Goal: Use online tool/utility: Use online tool/utility

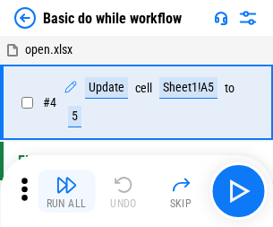
click at [66, 191] on img "button" at bounding box center [66, 184] width 21 height 21
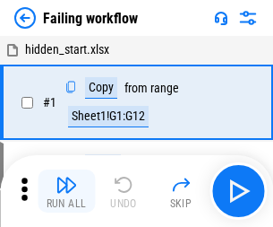
click at [66, 191] on img "button" at bounding box center [66, 184] width 21 height 21
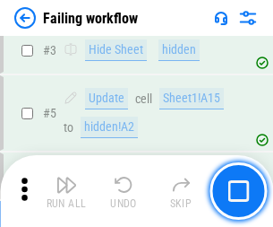
scroll to position [380, 0]
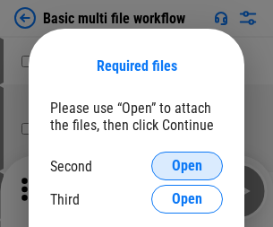
click at [187, 166] on span "Open" at bounding box center [187, 166] width 30 height 14
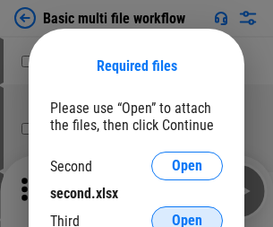
click at [187, 213] on span "Open" at bounding box center [187, 220] width 30 height 14
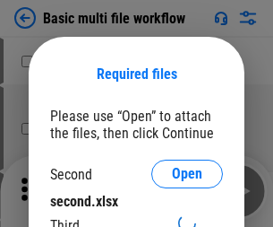
scroll to position [8, 0]
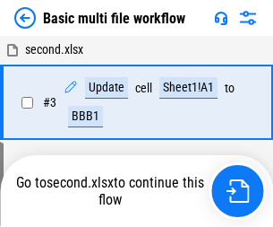
scroll to position [397, 0]
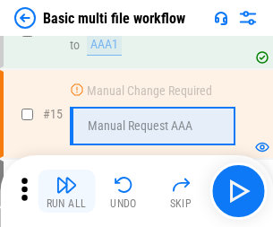
click at [66, 191] on img "button" at bounding box center [66, 184] width 21 height 21
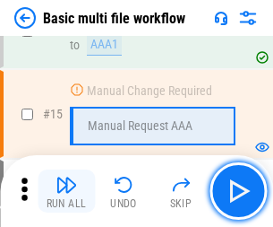
scroll to position [1192, 0]
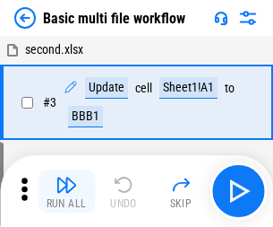
click at [66, 191] on img "button" at bounding box center [66, 184] width 21 height 21
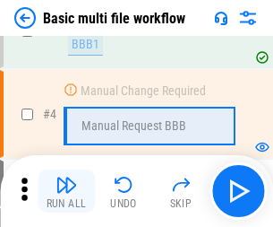
click at [66, 191] on img "button" at bounding box center [66, 184] width 21 height 21
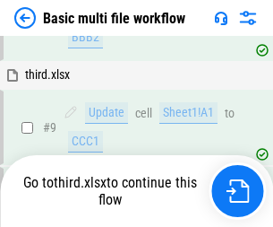
scroll to position [623, 0]
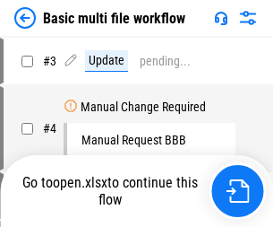
scroll to position [73, 0]
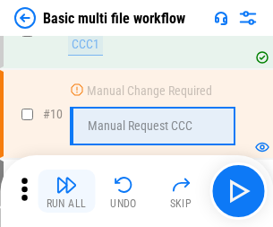
click at [66, 191] on img "button" at bounding box center [66, 184] width 21 height 21
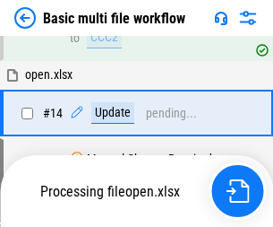
scroll to position [937, 0]
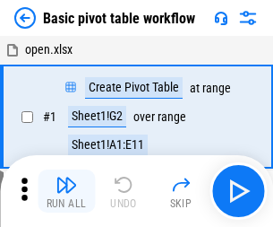
click at [66, 191] on img "button" at bounding box center [66, 184] width 21 height 21
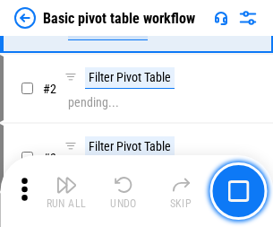
scroll to position [429, 0]
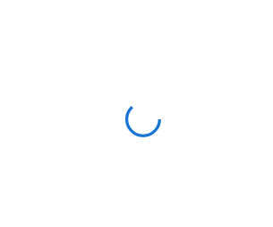
scroll to position [6, 0]
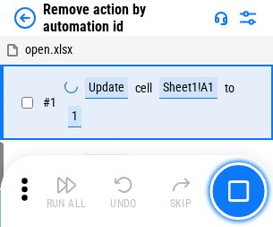
scroll to position [66, 0]
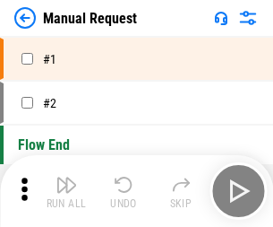
click at [66, 191] on img "button" at bounding box center [66, 184] width 21 height 21
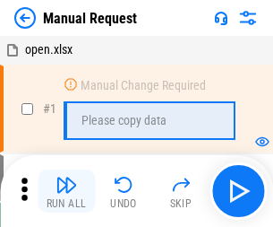
click at [66, 191] on img "button" at bounding box center [66, 184] width 21 height 21
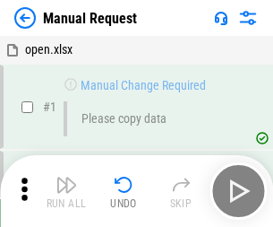
scroll to position [61, 0]
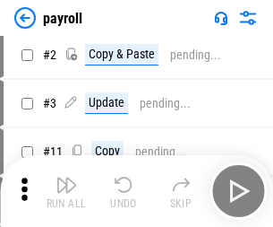
click at [66, 191] on img "button" at bounding box center [66, 184] width 21 height 21
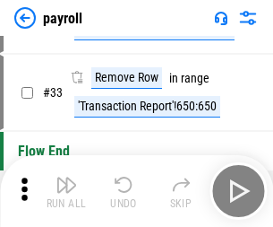
scroll to position [221, 0]
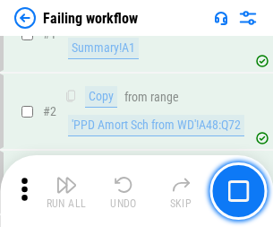
scroll to position [289, 0]
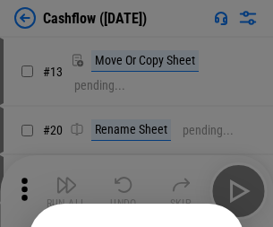
scroll to position [175, 0]
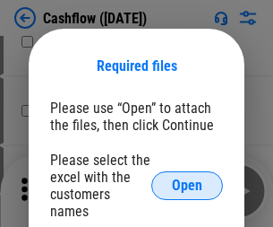
click at [187, 178] on span "Open" at bounding box center [187, 185] width 30 height 14
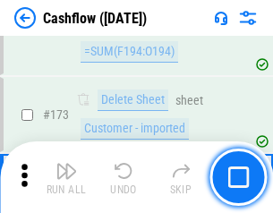
scroll to position [1896, 0]
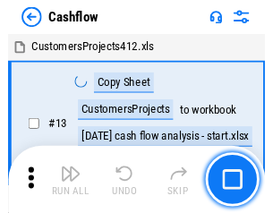
scroll to position [21, 0]
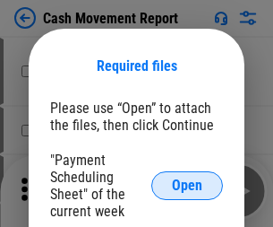
click at [187, 185] on span "Open" at bounding box center [187, 185] width 30 height 14
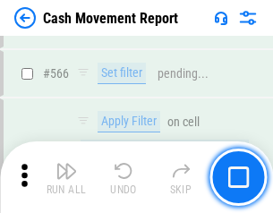
scroll to position [8210, 0]
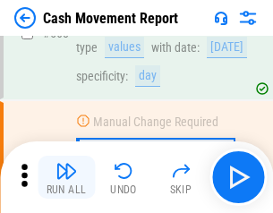
click at [66, 177] on img "button" at bounding box center [66, 170] width 21 height 21
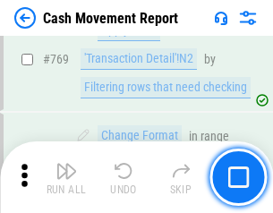
scroll to position [9954, 0]
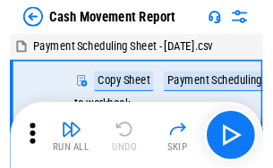
scroll to position [32, 0]
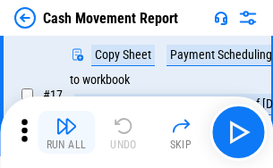
click at [66, 133] on img "button" at bounding box center [66, 126] width 21 height 21
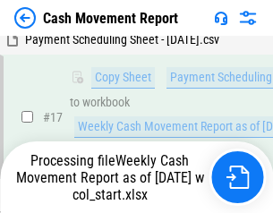
scroll to position [373, 0]
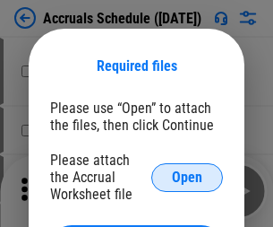
click at [187, 176] on span "Open" at bounding box center [187, 177] width 30 height 14
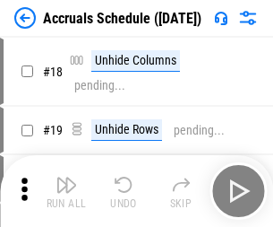
click at [66, 191] on img "button" at bounding box center [66, 184] width 21 height 21
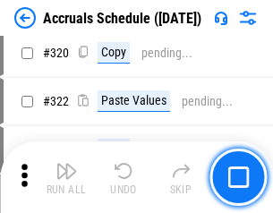
scroll to position [3332, 0]
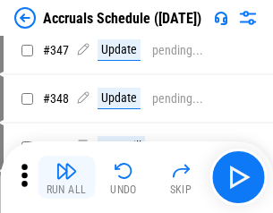
click at [66, 177] on img "button" at bounding box center [66, 170] width 21 height 21
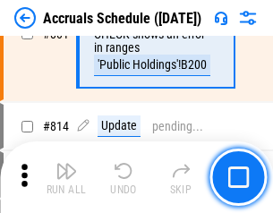
scroll to position [7904, 0]
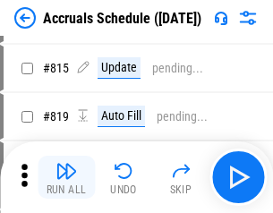
click at [66, 177] on img "button" at bounding box center [66, 170] width 21 height 21
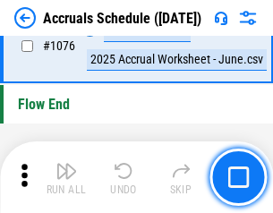
scroll to position [10729, 0]
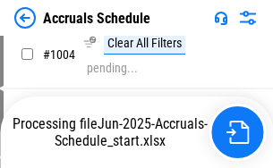
scroll to position [9125, 0]
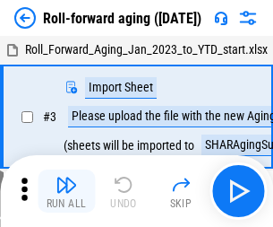
click at [66, 177] on img "button" at bounding box center [66, 184] width 21 height 21
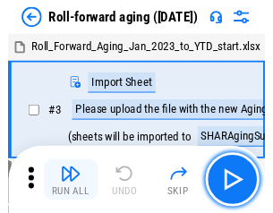
scroll to position [3, 0]
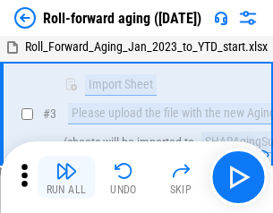
click at [66, 177] on img "button" at bounding box center [66, 170] width 21 height 21
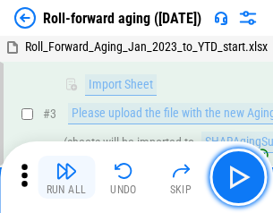
scroll to position [116, 0]
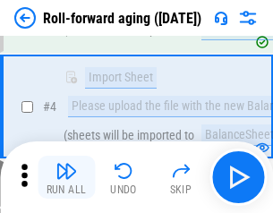
click at [66, 177] on img "button" at bounding box center [66, 170] width 21 height 21
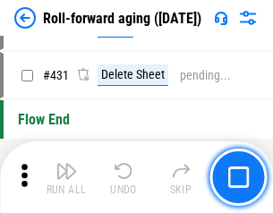
scroll to position [6212, 0]
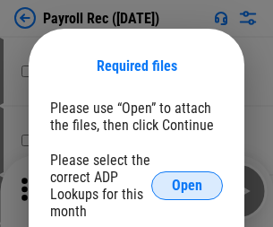
click at [187, 185] on span "Open" at bounding box center [187, 185] width 30 height 14
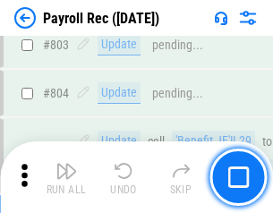
scroll to position [11381, 0]
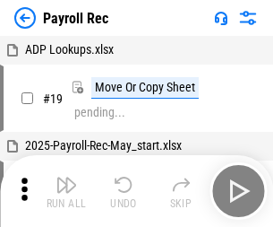
click at [66, 191] on img "button" at bounding box center [66, 184] width 21 height 21
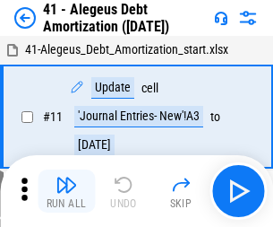
click at [66, 191] on img "button" at bounding box center [66, 184] width 21 height 21
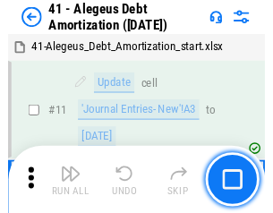
scroll to position [221, 0]
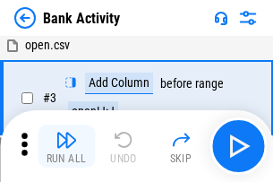
click at [66, 146] on img "button" at bounding box center [66, 139] width 21 height 21
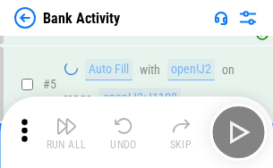
scroll to position [95, 0]
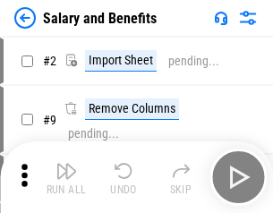
click at [66, 177] on img "button" at bounding box center [66, 170] width 21 height 21
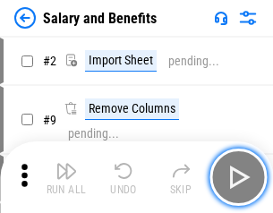
scroll to position [24, 0]
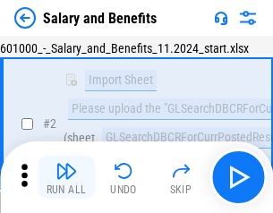
click at [66, 177] on img "button" at bounding box center [66, 170] width 21 height 21
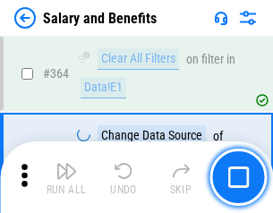
scroll to position [8436, 0]
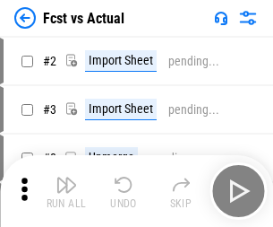
click at [66, 177] on img "button" at bounding box center [66, 184] width 21 height 21
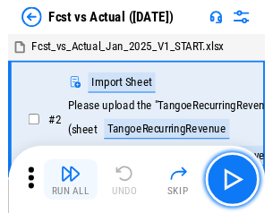
scroll to position [23, 0]
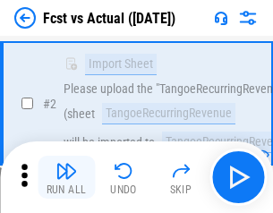
click at [66, 177] on img "button" at bounding box center [66, 170] width 21 height 21
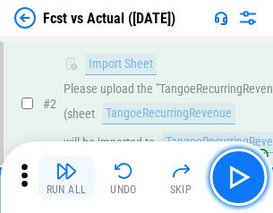
scroll to position [167, 0]
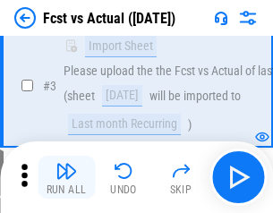
click at [66, 177] on img "button" at bounding box center [66, 170] width 21 height 21
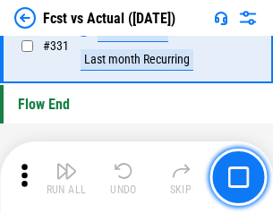
scroll to position [8574, 0]
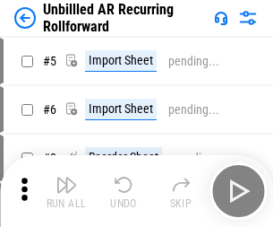
click at [66, 177] on img "button" at bounding box center [66, 184] width 21 height 21
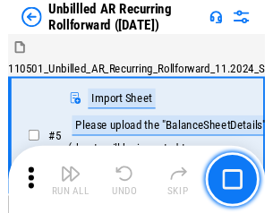
scroll to position [39, 0]
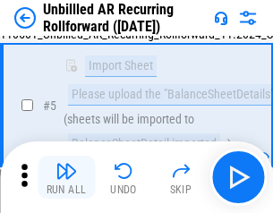
click at [66, 177] on img "button" at bounding box center [66, 170] width 21 height 21
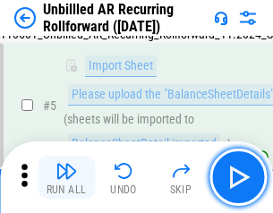
scroll to position [168, 0]
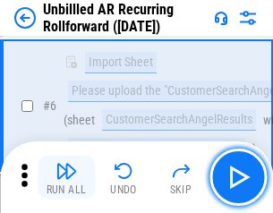
click at [66, 177] on img "button" at bounding box center [66, 170] width 21 height 21
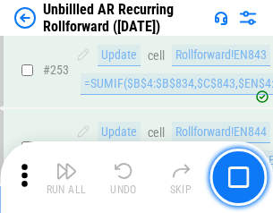
scroll to position [6084, 0]
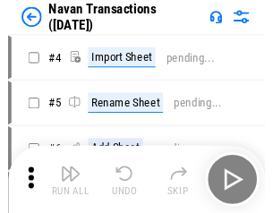
scroll to position [29, 0]
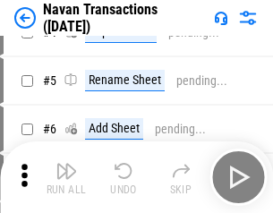
click at [66, 177] on img "button" at bounding box center [66, 170] width 21 height 21
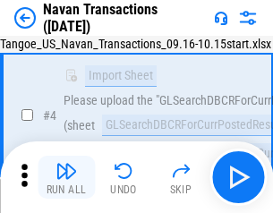
click at [66, 177] on img "button" at bounding box center [66, 170] width 21 height 21
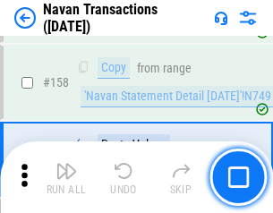
scroll to position [5808, 0]
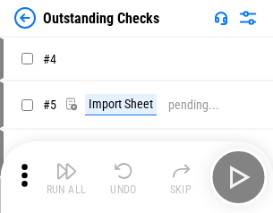
click at [66, 177] on img "button" at bounding box center [66, 170] width 21 height 21
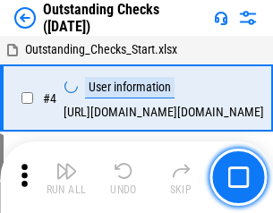
scroll to position [75, 0]
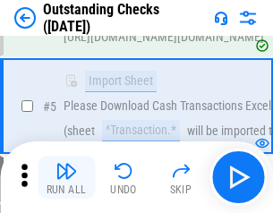
click at [66, 177] on img "button" at bounding box center [66, 170] width 21 height 21
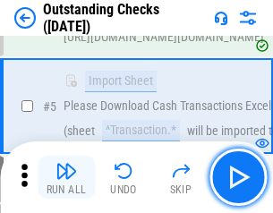
scroll to position [187, 0]
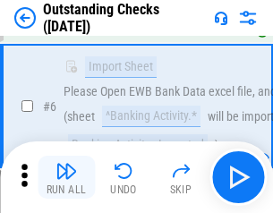
click at [66, 177] on img "button" at bounding box center [66, 170] width 21 height 21
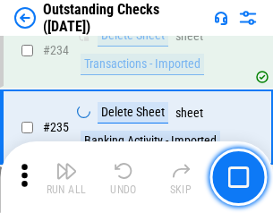
scroll to position [5439, 0]
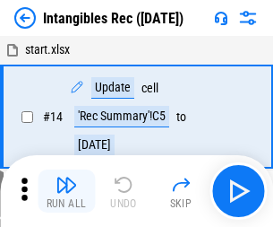
click at [66, 191] on img "button" at bounding box center [66, 184] width 21 height 21
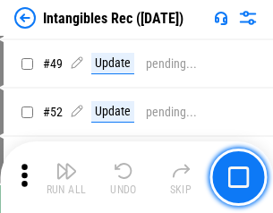
scroll to position [698, 0]
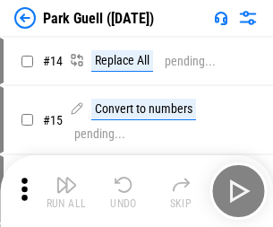
click at [66, 177] on img "button" at bounding box center [66, 184] width 21 height 21
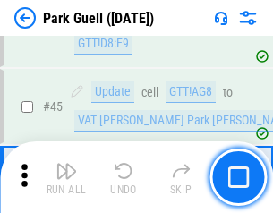
scroll to position [2240, 0]
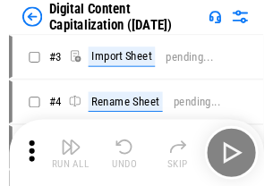
scroll to position [52, 0]
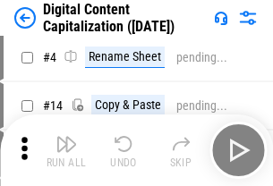
click at [66, 150] on img "button" at bounding box center [66, 143] width 21 height 21
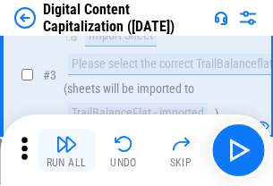
click at [66, 150] on img "button" at bounding box center [66, 143] width 21 height 21
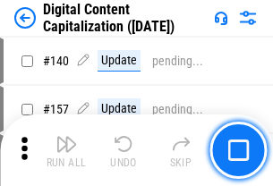
scroll to position [1900, 0]
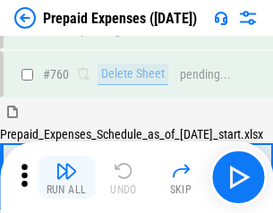
click at [66, 177] on img "button" at bounding box center [66, 170] width 21 height 21
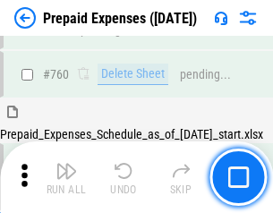
scroll to position [4965, 0]
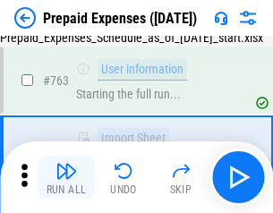
click at [66, 177] on img "button" at bounding box center [66, 170] width 21 height 21
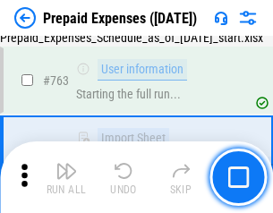
scroll to position [5070, 0]
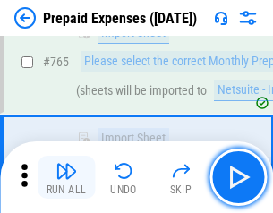
click at [66, 177] on img "button" at bounding box center [66, 170] width 21 height 21
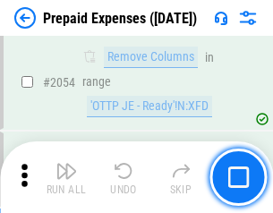
scroll to position [18724, 0]
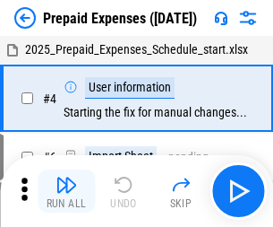
click at [66, 191] on img "button" at bounding box center [66, 184] width 21 height 21
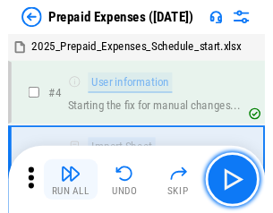
scroll to position [79, 0]
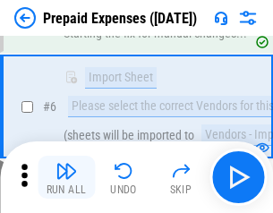
click at [66, 177] on img "button" at bounding box center [66, 170] width 21 height 21
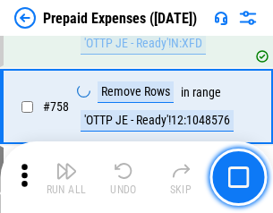
scroll to position [6383, 0]
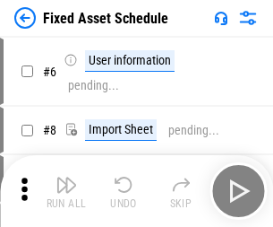
click at [66, 191] on img "button" at bounding box center [66, 184] width 21 height 21
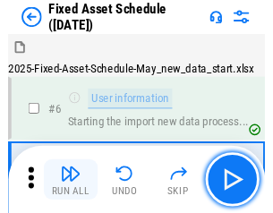
scroll to position [97, 0]
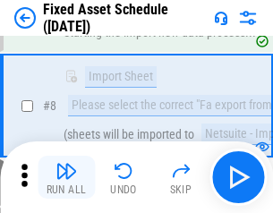
click at [66, 177] on img "button" at bounding box center [66, 170] width 21 height 21
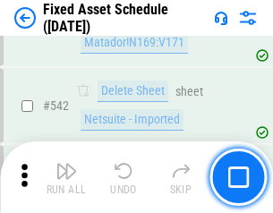
scroll to position [6386, 0]
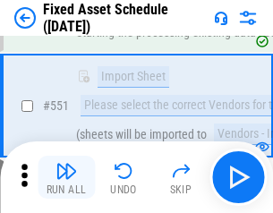
click at [66, 177] on img "button" at bounding box center [66, 170] width 21 height 21
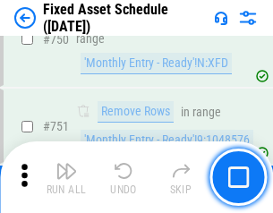
scroll to position [8733, 0]
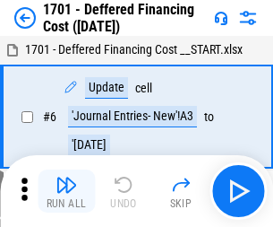
click at [66, 191] on img "button" at bounding box center [66, 184] width 21 height 21
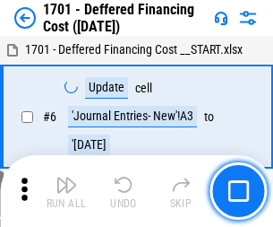
scroll to position [215, 0]
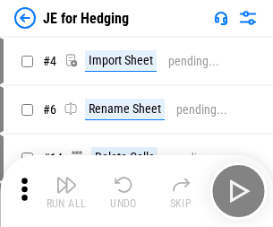
click at [66, 177] on img "button" at bounding box center [66, 184] width 21 height 21
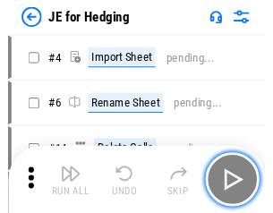
scroll to position [3, 0]
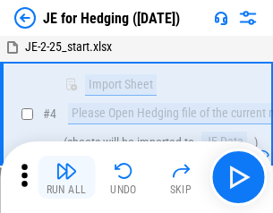
click at [66, 177] on img "button" at bounding box center [66, 170] width 21 height 21
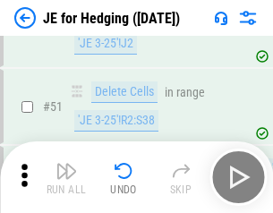
scroll to position [1160, 0]
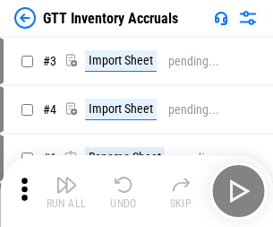
click at [66, 177] on img "button" at bounding box center [66, 184] width 21 height 21
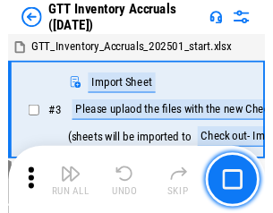
scroll to position [3, 0]
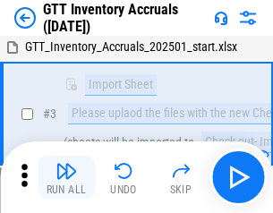
click at [66, 177] on img "button" at bounding box center [66, 170] width 21 height 21
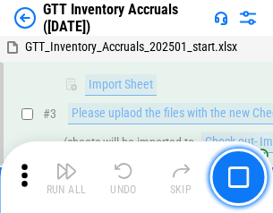
scroll to position [116, 0]
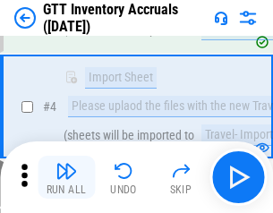
click at [66, 177] on img "button" at bounding box center [66, 170] width 21 height 21
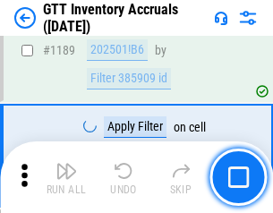
scroll to position [14627, 0]
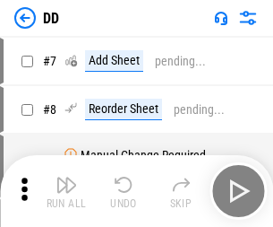
click at [66, 191] on img "button" at bounding box center [66, 184] width 21 height 21
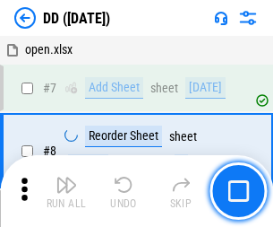
scroll to position [173, 0]
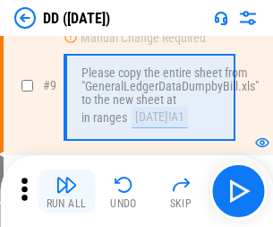
click at [66, 191] on img "button" at bounding box center [66, 184] width 21 height 21
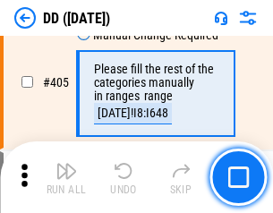
scroll to position [8015, 0]
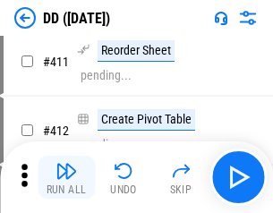
click at [66, 177] on img "button" at bounding box center [66, 170] width 21 height 21
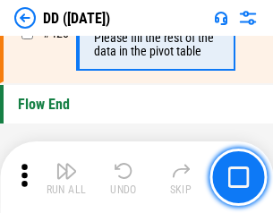
scroll to position [8573, 0]
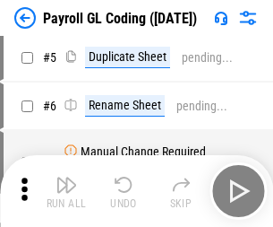
click at [66, 191] on img "button" at bounding box center [66, 184] width 21 height 21
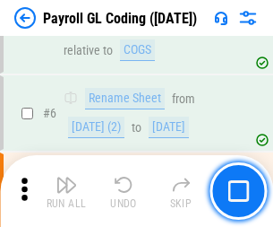
scroll to position [215, 0]
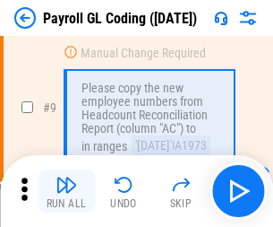
click at [66, 191] on img "button" at bounding box center [66, 184] width 21 height 21
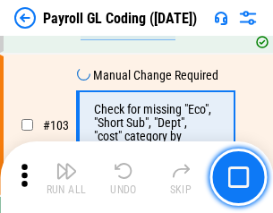
scroll to position [4203, 0]
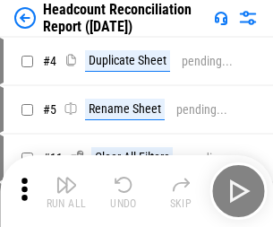
click at [66, 191] on img "button" at bounding box center [66, 184] width 21 height 21
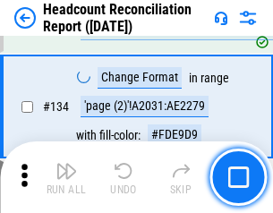
scroll to position [2153, 0]
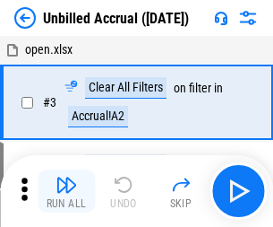
click at [66, 191] on img "button" at bounding box center [66, 184] width 21 height 21
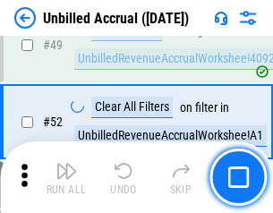
scroll to position [1625, 0]
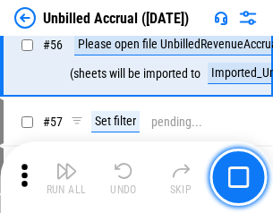
click at [66, 177] on img "button" at bounding box center [66, 170] width 21 height 21
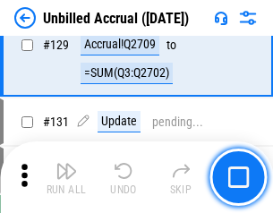
scroll to position [5336, 0]
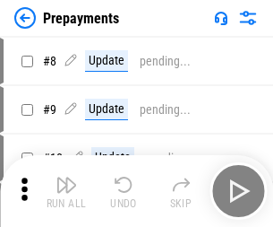
click at [66, 191] on img "button" at bounding box center [66, 184] width 21 height 21
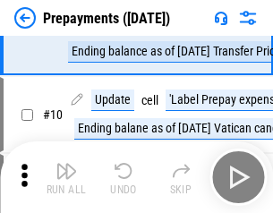
scroll to position [112, 0]
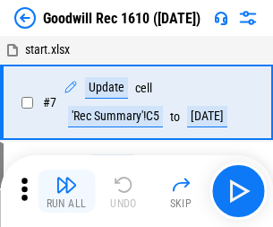
click at [66, 191] on img "button" at bounding box center [66, 184] width 21 height 21
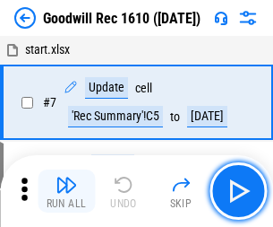
scroll to position [306, 0]
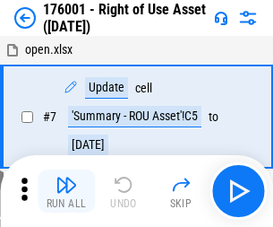
click at [66, 191] on img "button" at bounding box center [66, 184] width 21 height 21
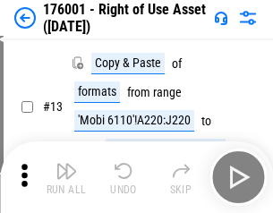
scroll to position [116, 0]
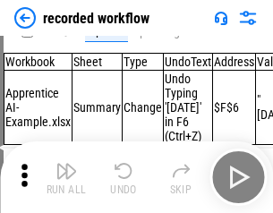
click at [66, 177] on img "button" at bounding box center [66, 170] width 21 height 21
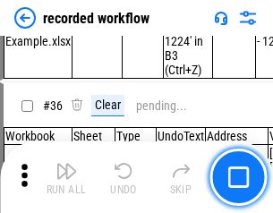
scroll to position [5599, 0]
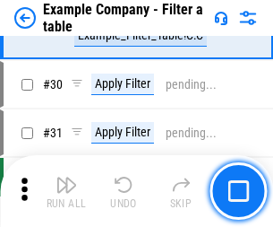
scroll to position [1639, 0]
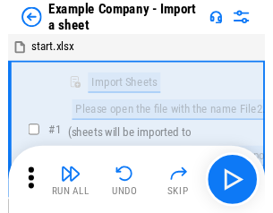
scroll to position [28, 0]
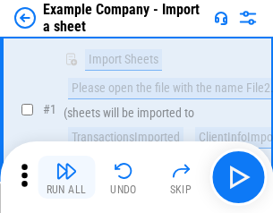
click at [66, 177] on img "button" at bounding box center [66, 170] width 21 height 21
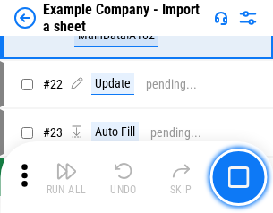
scroll to position [396, 0]
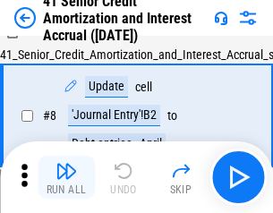
click at [66, 177] on img "button" at bounding box center [66, 170] width 21 height 21
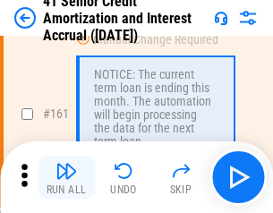
click at [66, 177] on img "button" at bounding box center [66, 170] width 21 height 21
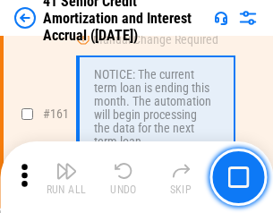
scroll to position [1916, 0]
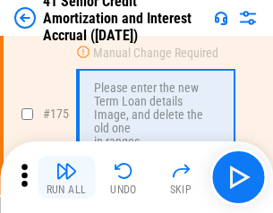
click at [66, 177] on img "button" at bounding box center [66, 170] width 21 height 21
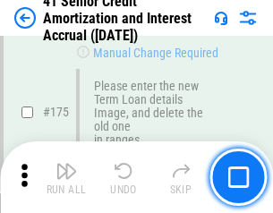
scroll to position [2098, 0]
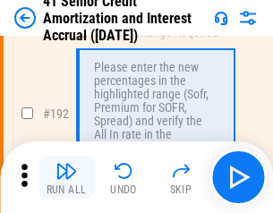
click at [66, 177] on img "button" at bounding box center [66, 170] width 21 height 21
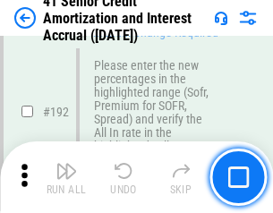
scroll to position [2286, 0]
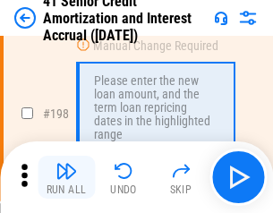
click at [66, 177] on img "button" at bounding box center [66, 170] width 21 height 21
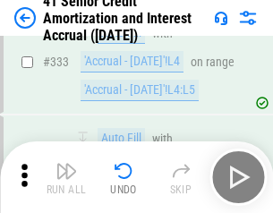
scroll to position [4576, 0]
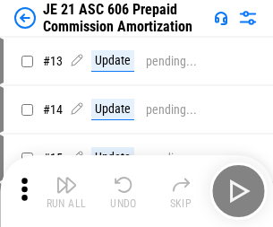
click at [66, 177] on img "button" at bounding box center [66, 184] width 21 height 21
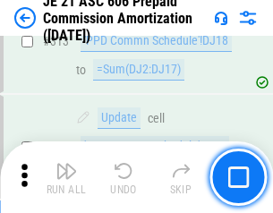
scroll to position [3344, 0]
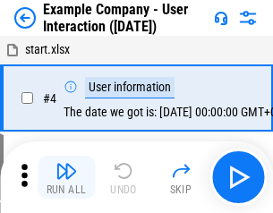
click at [66, 177] on img "button" at bounding box center [66, 170] width 21 height 21
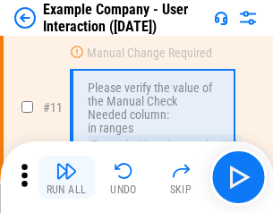
click at [66, 177] on img "button" at bounding box center [66, 170] width 21 height 21
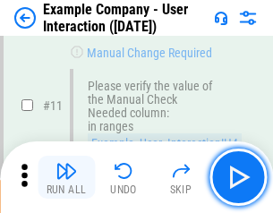
scroll to position [388, 0]
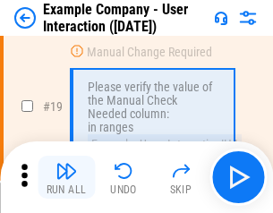
click at [66, 177] on img "button" at bounding box center [66, 170] width 21 height 21
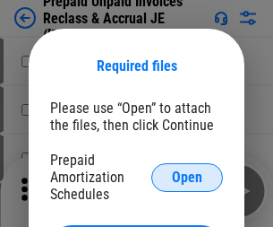
click at [187, 176] on span "Open" at bounding box center [187, 177] width 30 height 14
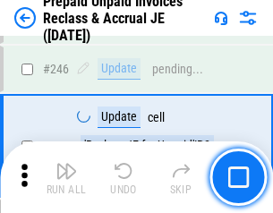
scroll to position [2418, 0]
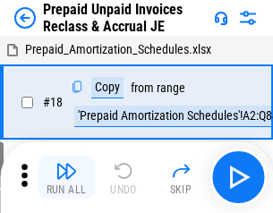
click at [66, 177] on img "button" at bounding box center [66, 170] width 21 height 21
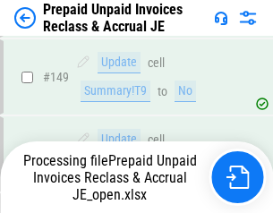
scroll to position [1558, 0]
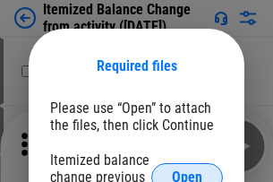
click at [187, 170] on span "Open" at bounding box center [187, 177] width 30 height 14
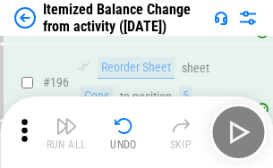
scroll to position [3447, 0]
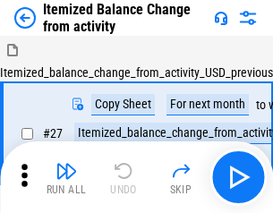
scroll to position [28, 0]
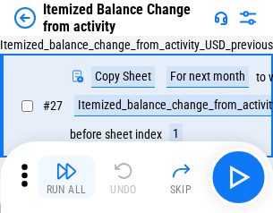
click at [66, 177] on img "button" at bounding box center [66, 170] width 21 height 21
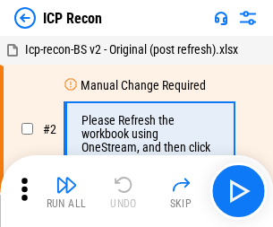
scroll to position [8, 0]
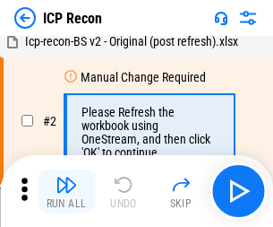
click at [66, 191] on img "button" at bounding box center [66, 184] width 21 height 21
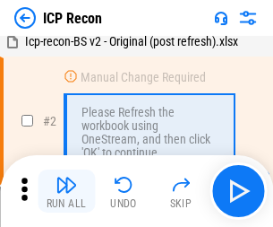
click at [66, 191] on img "button" at bounding box center [66, 184] width 21 height 21
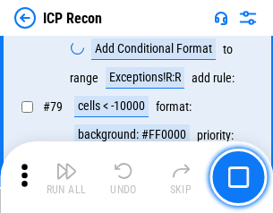
scroll to position [1756, 0]
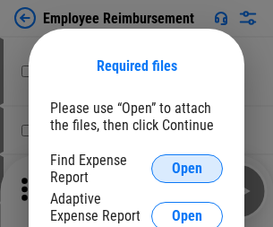
click at [187, 168] on span "Open" at bounding box center [187, 168] width 30 height 14
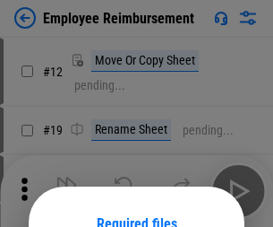
scroll to position [158, 0]
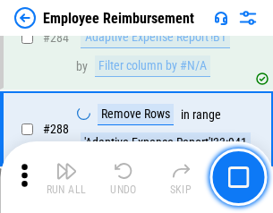
scroll to position [4869, 0]
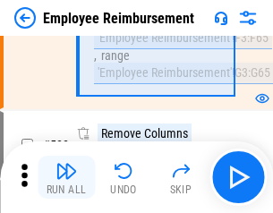
click at [66, 177] on img "button" at bounding box center [66, 170] width 21 height 21
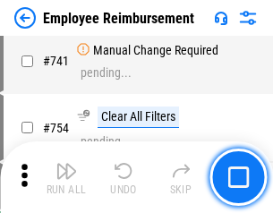
scroll to position [12567, 0]
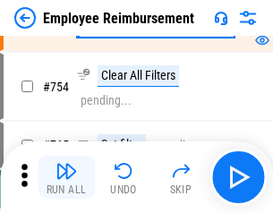
click at [66, 177] on img "button" at bounding box center [66, 170] width 21 height 21
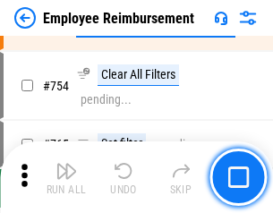
click at [66, 177] on img "button" at bounding box center [66, 170] width 21 height 21
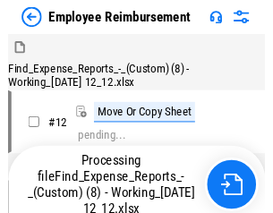
scroll to position [61, 0]
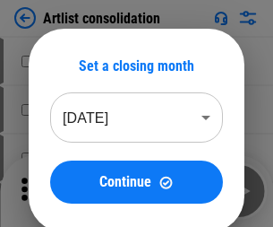
click at [66, 191] on img "button" at bounding box center [66, 184] width 21 height 21
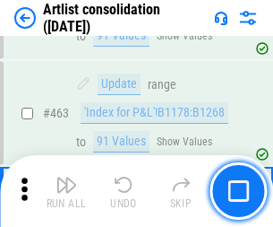
scroll to position [7844, 0]
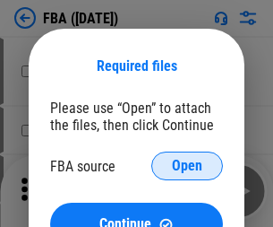
click at [187, 166] on span "Open" at bounding box center [187, 166] width 30 height 14
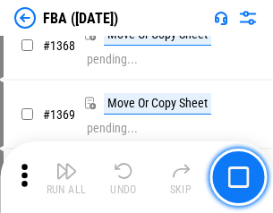
scroll to position [19238, 0]
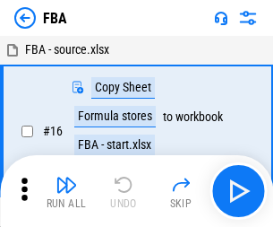
scroll to position [18, 0]
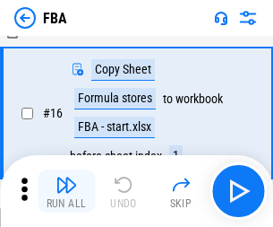
click at [66, 191] on img "button" at bounding box center [66, 184] width 21 height 21
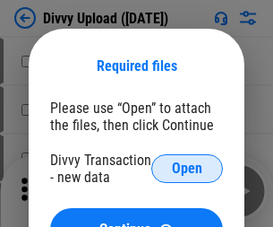
click at [187, 168] on span "Open" at bounding box center [187, 168] width 30 height 14
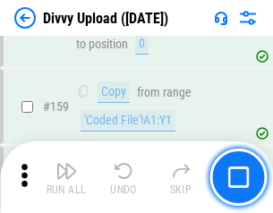
scroll to position [1855, 0]
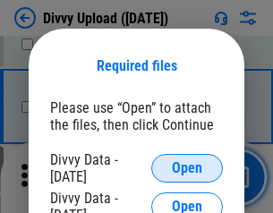
click at [187, 168] on span "Open" at bounding box center [187, 168] width 30 height 14
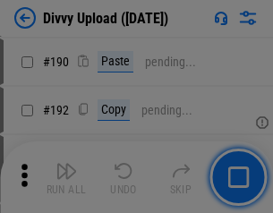
scroll to position [2261, 0]
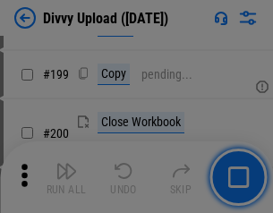
scroll to position [2605, 0]
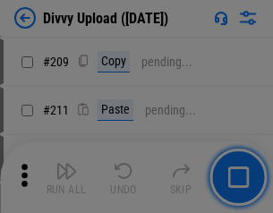
scroll to position [3043, 0]
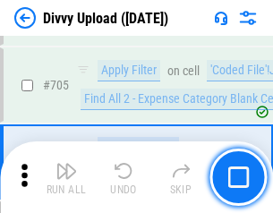
scroll to position [12254, 0]
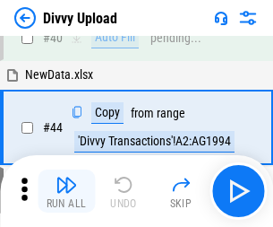
click at [66, 191] on img "button" at bounding box center [66, 184] width 21 height 21
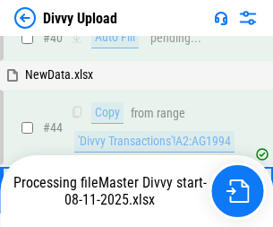
scroll to position [197, 0]
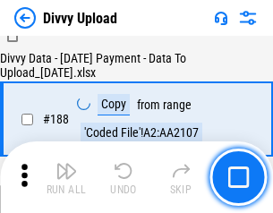
scroll to position [2108, 0]
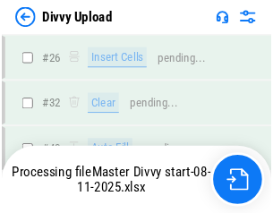
scroll to position [1855, 0]
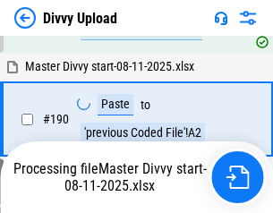
scroll to position [2400, 0]
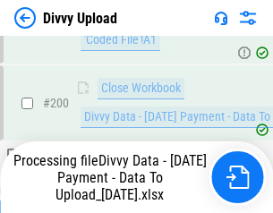
scroll to position [2809, 0]
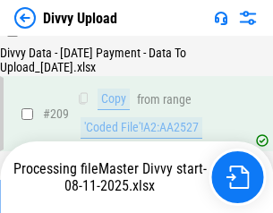
scroll to position [3293, 0]
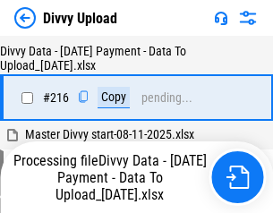
scroll to position [3688, 0]
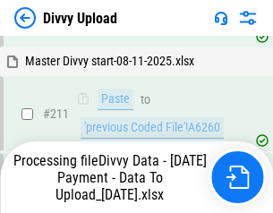
scroll to position [3585, 0]
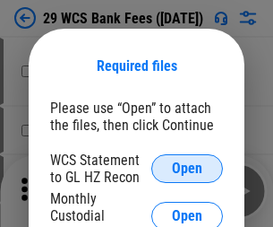
click at [187, 168] on span "Open" at bounding box center [187, 168] width 30 height 14
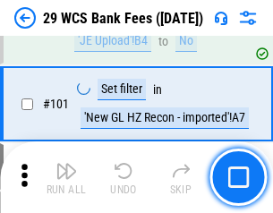
scroll to position [1746, 0]
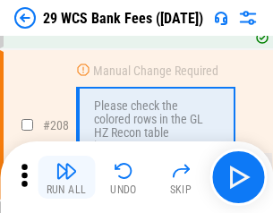
click at [66, 177] on img "button" at bounding box center [66, 170] width 21 height 21
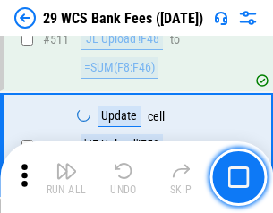
scroll to position [9012, 0]
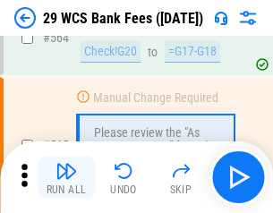
click at [66, 177] on img "button" at bounding box center [66, 170] width 21 height 21
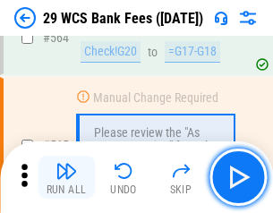
scroll to position [9688, 0]
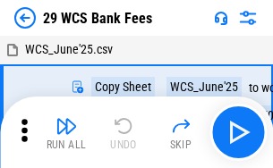
scroll to position [32, 0]
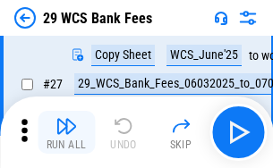
click at [66, 133] on img "button" at bounding box center [66, 126] width 21 height 21
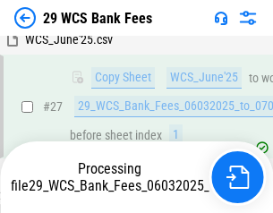
scroll to position [357, 0]
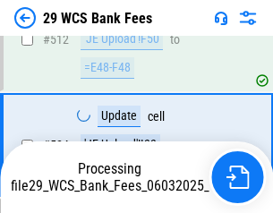
scroll to position [9563, 0]
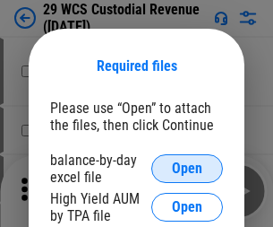
click at [187, 168] on span "Open" at bounding box center [187, 168] width 30 height 14
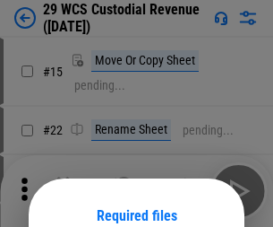
scroll to position [150, 0]
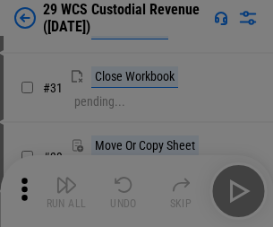
scroll to position [384, 0]
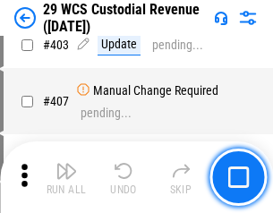
scroll to position [8297, 0]
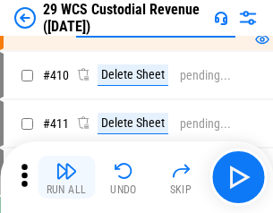
click at [66, 177] on img "button" at bounding box center [66, 170] width 21 height 21
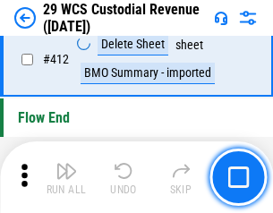
scroll to position [8555, 0]
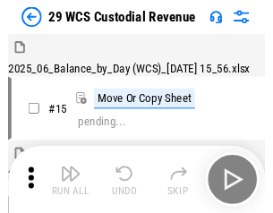
scroll to position [43, 0]
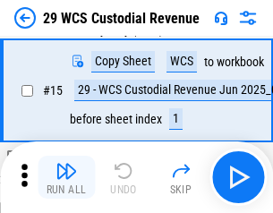
click at [66, 177] on img "button" at bounding box center [66, 170] width 21 height 21
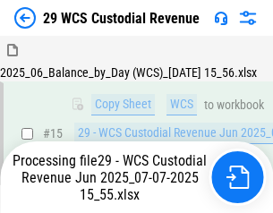
scroll to position [406, 0]
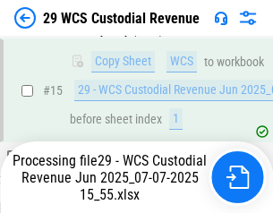
scroll to position [920, 0]
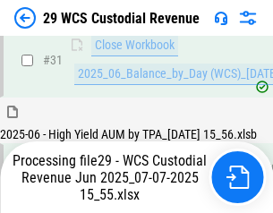
scroll to position [1871, 0]
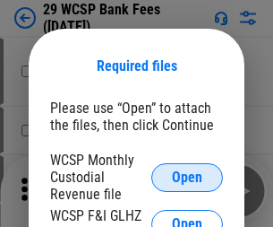
click at [187, 176] on span "Open" at bounding box center [187, 177] width 30 height 14
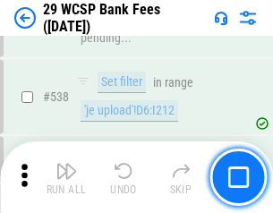
scroll to position [6882, 0]
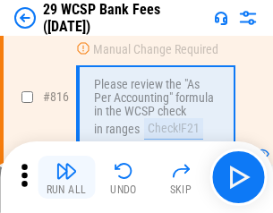
click at [66, 177] on img "button" at bounding box center [66, 170] width 21 height 21
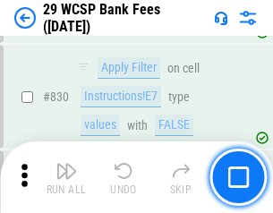
scroll to position [11365, 0]
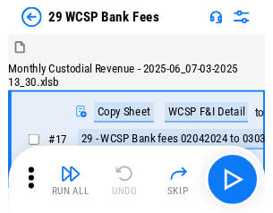
scroll to position [43, 0]
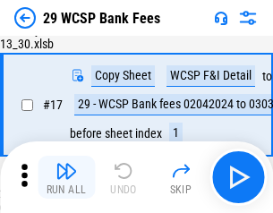
click at [66, 177] on img "button" at bounding box center [66, 170] width 21 height 21
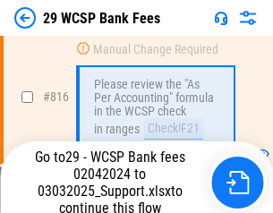
scroll to position [10923, 0]
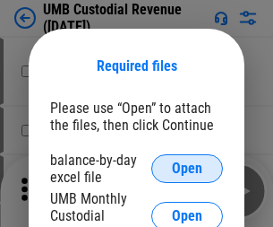
click at [187, 168] on span "Open" at bounding box center [187, 168] width 30 height 14
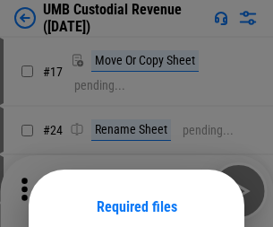
scroll to position [141, 0]
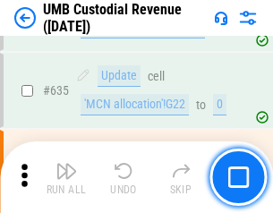
scroll to position [9374, 0]
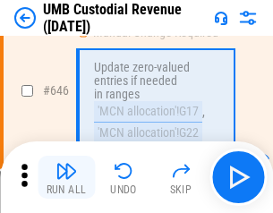
click at [66, 177] on img "button" at bounding box center [66, 170] width 21 height 21
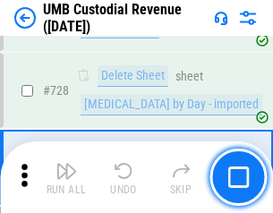
scroll to position [11050, 0]
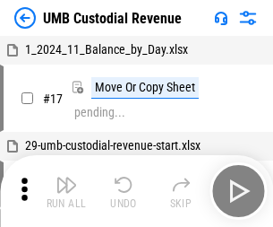
scroll to position [13, 0]
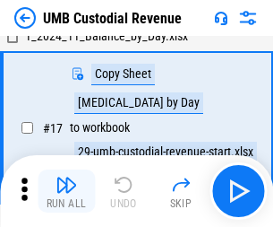
click at [66, 191] on img "button" at bounding box center [66, 184] width 21 height 21
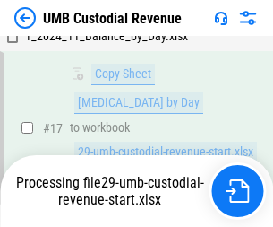
scroll to position [354, 0]
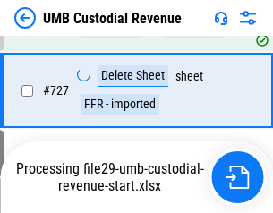
scroll to position [11009, 0]
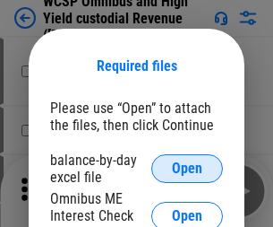
click at [187, 168] on span "Open" at bounding box center [187, 168] width 30 height 14
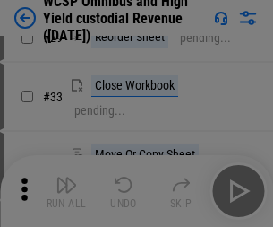
scroll to position [409, 0]
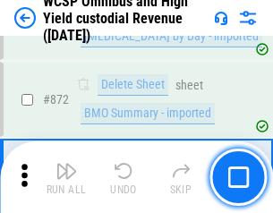
scroll to position [15160, 0]
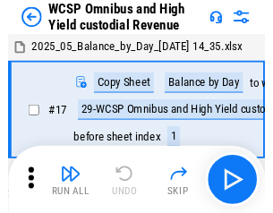
scroll to position [10, 0]
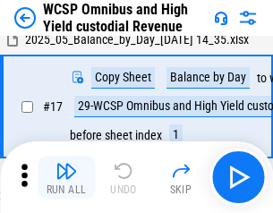
click at [66, 177] on img "button" at bounding box center [66, 170] width 21 height 21
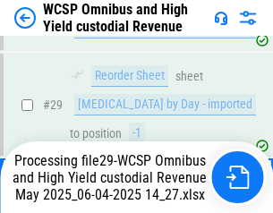
scroll to position [373, 0]
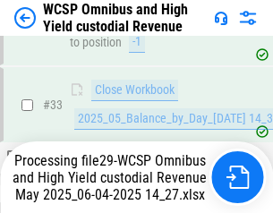
scroll to position [1309, 0]
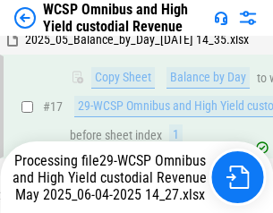
scroll to position [373, 0]
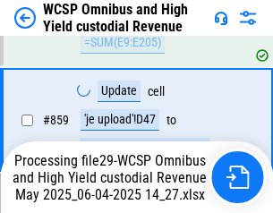
scroll to position [14965, 0]
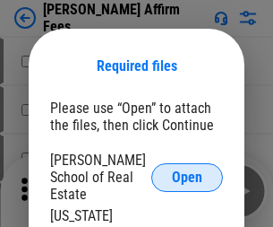
click at [187, 170] on span "Open" at bounding box center [187, 177] width 30 height 14
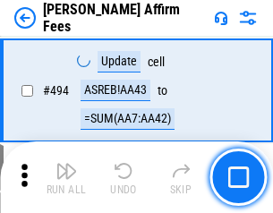
scroll to position [4871, 0]
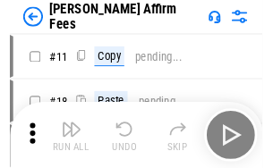
scroll to position [18, 0]
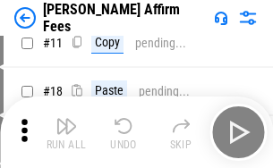
click at [66, 133] on img "button" at bounding box center [66, 126] width 21 height 21
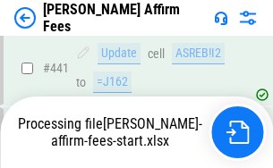
scroll to position [4698, 0]
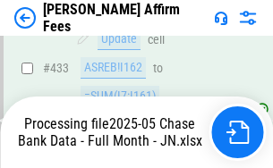
scroll to position [4725, 0]
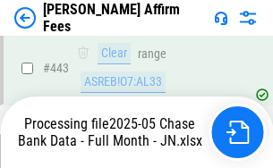
scroll to position [4698, 0]
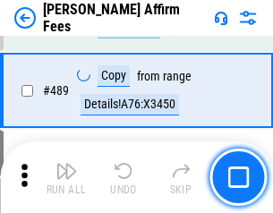
scroll to position [4675, 0]
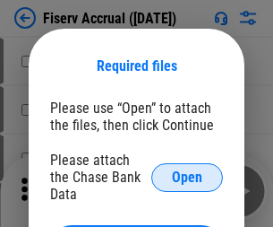
click at [187, 170] on span "Open" at bounding box center [187, 177] width 30 height 14
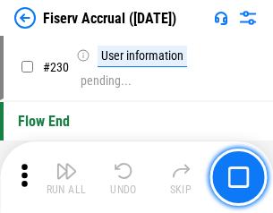
scroll to position [5676, 0]
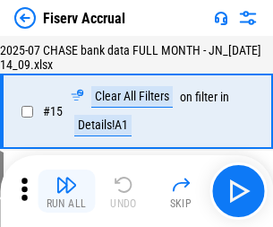
click at [66, 191] on img "button" at bounding box center [66, 184] width 21 height 21
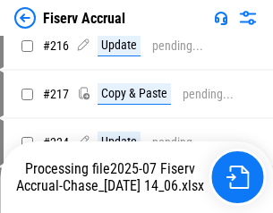
scroll to position [5548, 0]
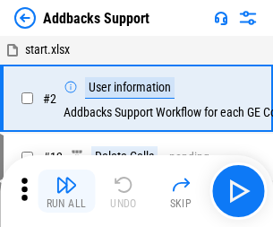
click at [66, 177] on img "button" at bounding box center [66, 184] width 21 height 21
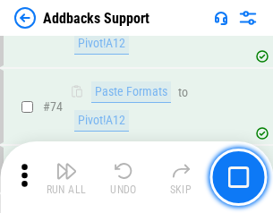
scroll to position [1304, 0]
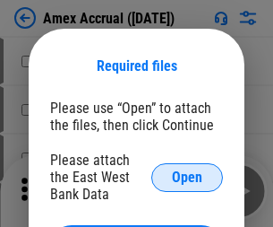
click at [187, 176] on span "Open" at bounding box center [187, 177] width 30 height 14
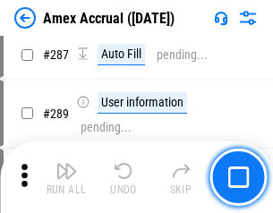
scroll to position [5137, 0]
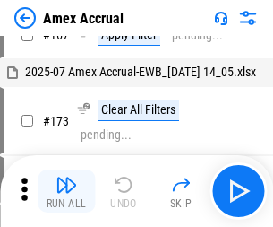
click at [66, 191] on img "button" at bounding box center [66, 184] width 21 height 21
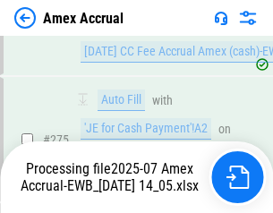
scroll to position [5450, 0]
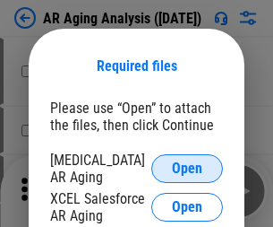
click at [187, 166] on span "Open" at bounding box center [187, 168] width 30 height 14
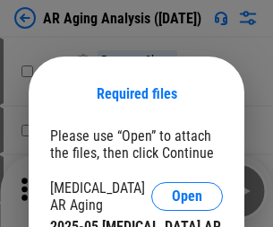
scroll to position [28, 0]
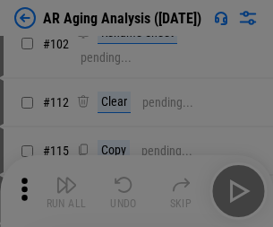
scroll to position [246, 0]
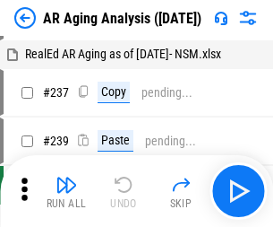
scroll to position [18, 0]
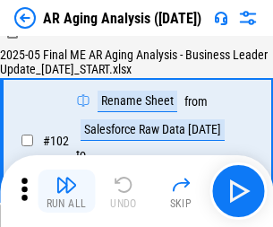
click at [66, 191] on img "button" at bounding box center [66, 184] width 21 height 21
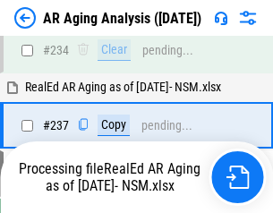
scroll to position [2777, 0]
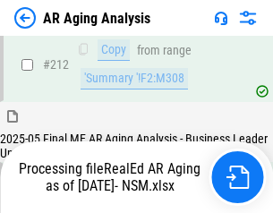
scroll to position [2679, 0]
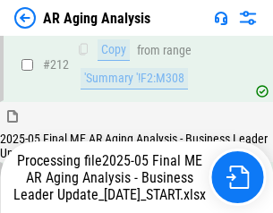
scroll to position [2756, 0]
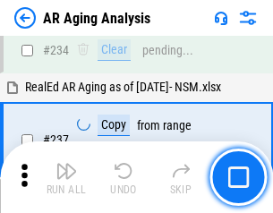
scroll to position [2756, 0]
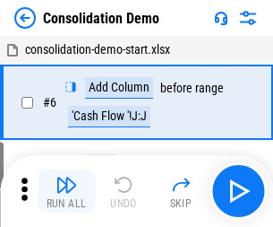
click at [66, 191] on img "button" at bounding box center [66, 184] width 21 height 21
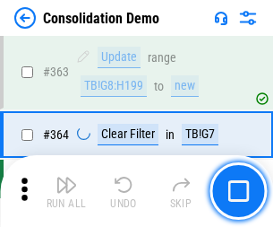
scroll to position [6004, 0]
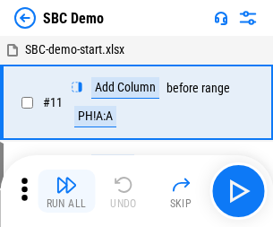
click at [66, 191] on img "button" at bounding box center [66, 184] width 21 height 21
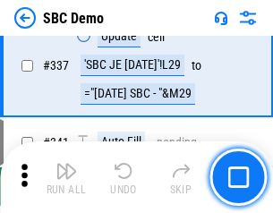
scroll to position [4712, 0]
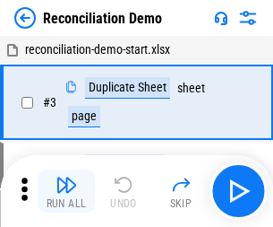
click at [66, 191] on img "button" at bounding box center [66, 184] width 21 height 21
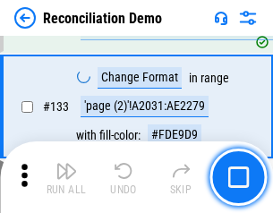
scroll to position [2127, 0]
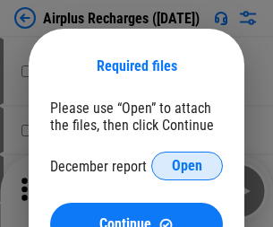
click at [187, 166] on span "Open" at bounding box center [187, 166] width 30 height 14
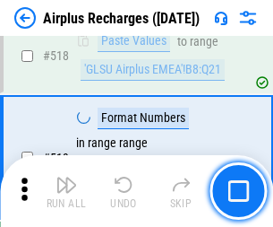
scroll to position [7708, 0]
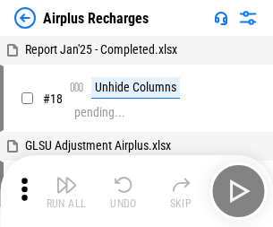
click at [66, 191] on img "button" at bounding box center [66, 184] width 21 height 21
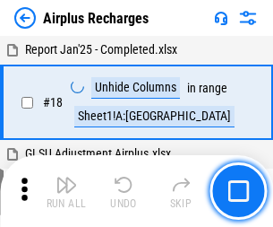
scroll to position [79, 0]
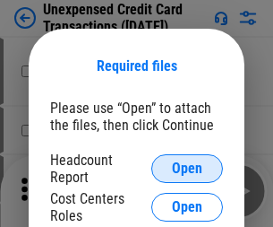
click at [187, 168] on span "Open" at bounding box center [187, 168] width 30 height 14
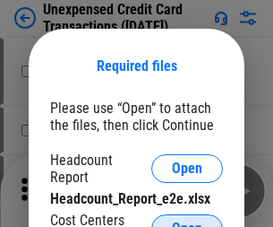
click at [187, 221] on span "Open" at bounding box center [187, 228] width 30 height 14
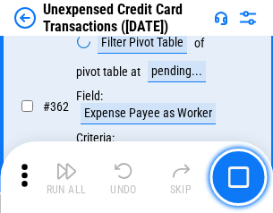
scroll to position [4607, 0]
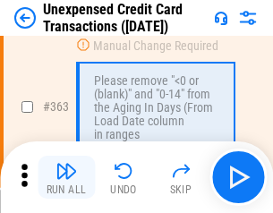
click at [66, 177] on img "button" at bounding box center [66, 170] width 21 height 21
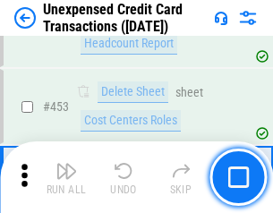
scroll to position [6109, 0]
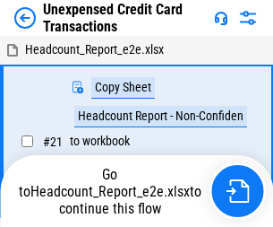
scroll to position [28, 0]
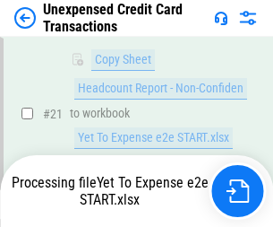
scroll to position [291, 0]
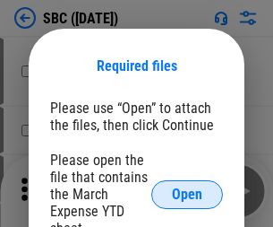
click at [187, 193] on span "Open" at bounding box center [187, 194] width 30 height 14
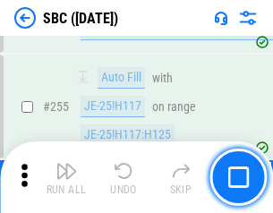
scroll to position [3500, 0]
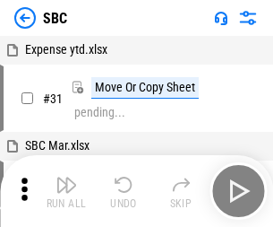
click at [66, 191] on img "button" at bounding box center [66, 184] width 21 height 21
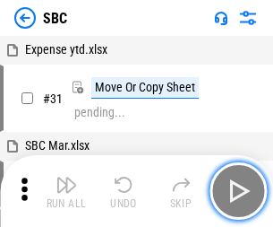
scroll to position [18, 0]
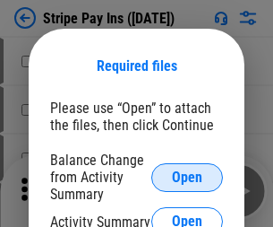
click at [187, 176] on span "Open" at bounding box center [187, 177] width 30 height 14
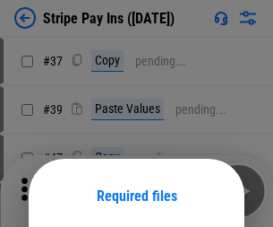
scroll to position [130, 0]
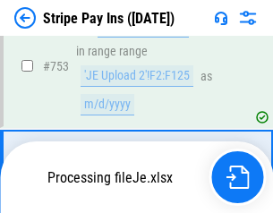
scroll to position [9286, 0]
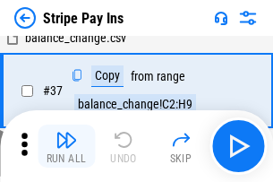
click at [66, 146] on img "button" at bounding box center [66, 139] width 21 height 21
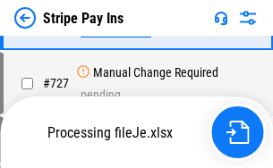
scroll to position [9247, 0]
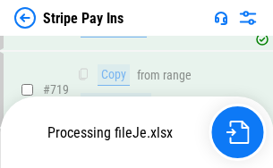
scroll to position [9247, 0]
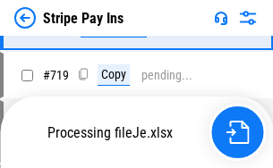
scroll to position [9247, 0]
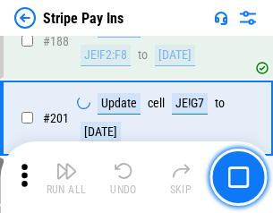
scroll to position [2551, 0]
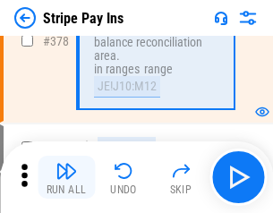
click at [66, 177] on img "button" at bounding box center [66, 170] width 21 height 21
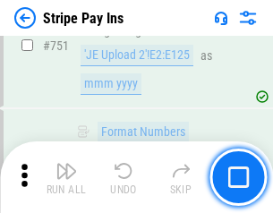
scroll to position [9225, 0]
